Goal: Find specific page/section: Find specific page/section

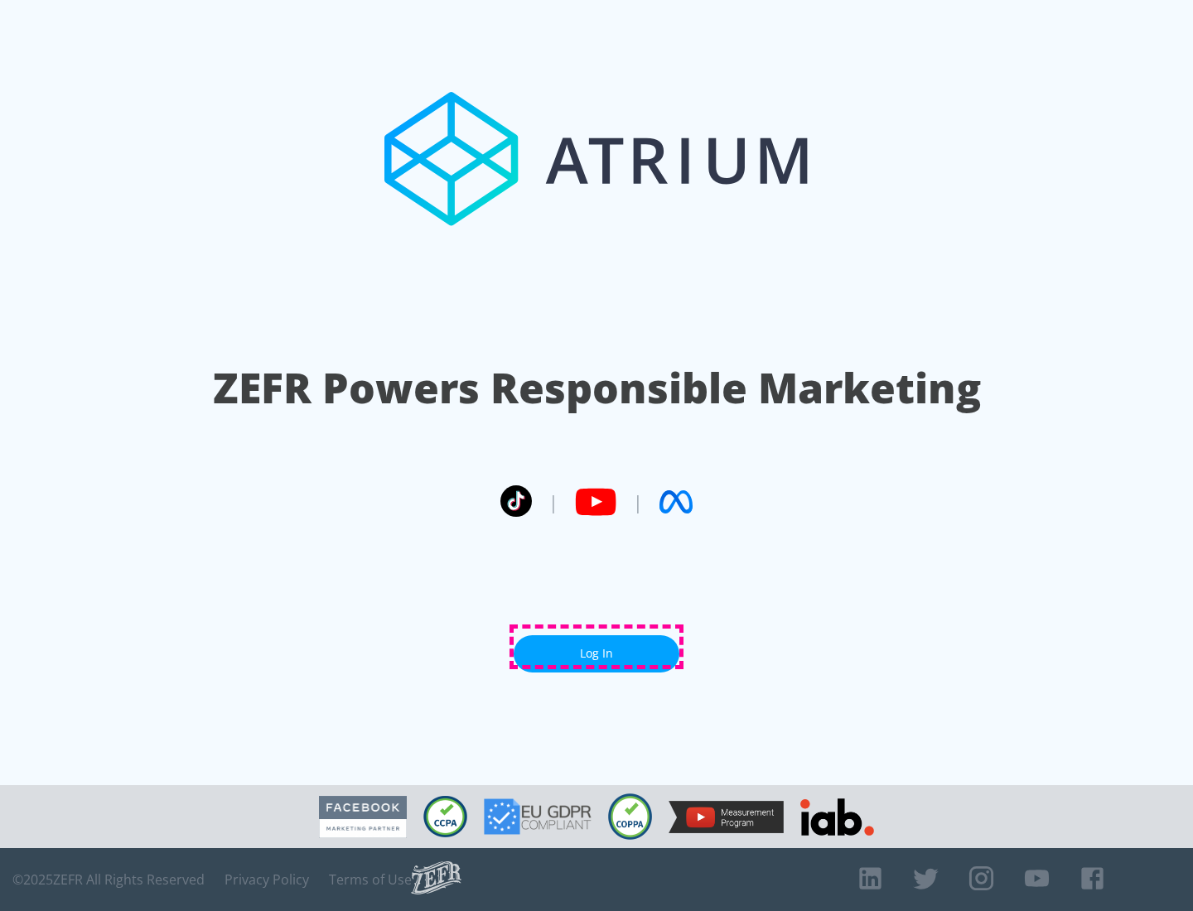
click at [596, 647] on link "Log In" at bounding box center [597, 653] width 166 height 37
